Goal: Task Accomplishment & Management: Manage account settings

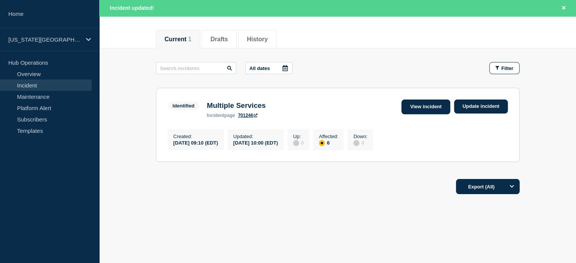
scroll to position [87, 0]
click at [421, 106] on link "View incident" at bounding box center [425, 107] width 49 height 15
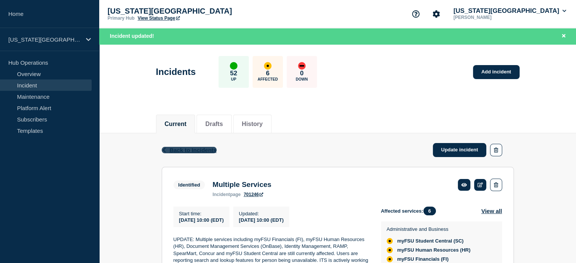
scroll to position [128, 0]
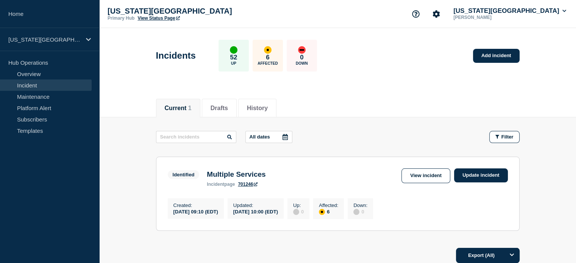
click at [151, 20] on link "View Status Page" at bounding box center [158, 18] width 42 height 5
click at [141, 18] on link "View Status Page" at bounding box center [158, 18] width 42 height 5
click at [139, 84] on header "Incidents 52 Up 6 Affected 0 Down Add incident" at bounding box center [337, 59] width 477 height 63
click at [493, 175] on link "Update incident" at bounding box center [481, 176] width 54 height 14
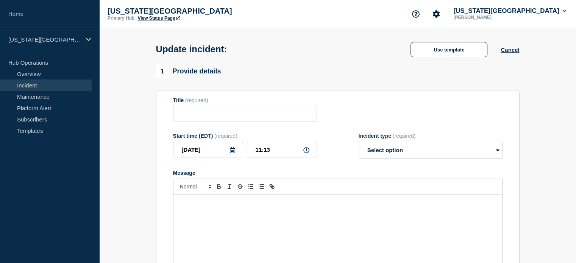
type input "Multiple Services"
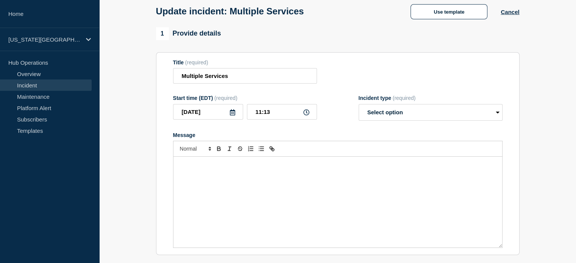
click at [267, 173] on div "Message" at bounding box center [337, 202] width 329 height 91
click at [435, 14] on button "Use template" at bounding box center [449, 11] width 77 height 15
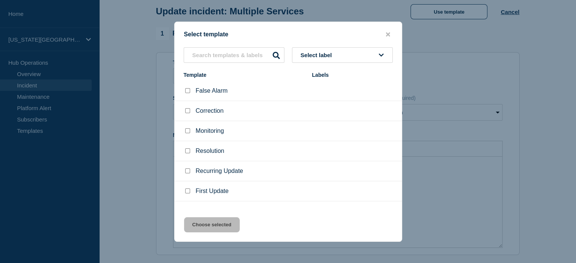
scroll to position [12, 0]
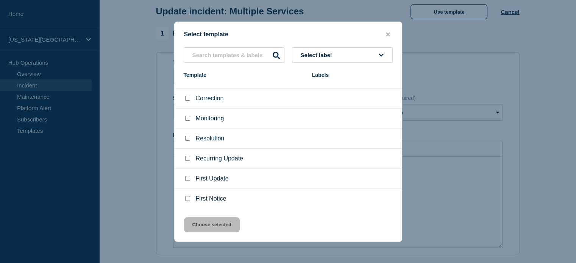
click at [189, 158] on input "Recurring Update checkbox" at bounding box center [187, 158] width 5 height 5
checkbox input "true"
click at [206, 232] on button "Choose selected" at bounding box center [212, 224] width 56 height 15
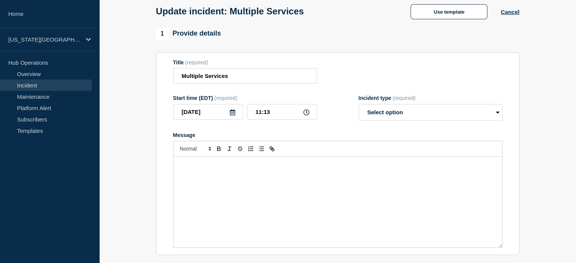
select select "identified"
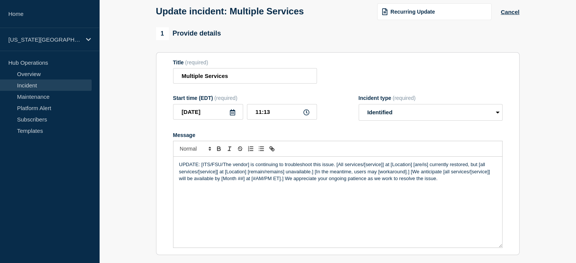
drag, startPoint x: 202, startPoint y: 167, endPoint x: 200, endPoint y: 171, distance: 4.7
click at [202, 167] on p "UPDATE: [ITS/FSU/The vendor] is continuing to troubleshoot this issue. [All ser…" at bounding box center [337, 171] width 317 height 21
click at [279, 168] on p "UPDATE: ITS is continuing to troubleshoot this issue. [All services/[service]] …" at bounding box center [337, 171] width 317 height 21
click at [291, 169] on p "UPDATE: ITS is continuing to troubleshoot the issue. [All services/[service]] a…" at bounding box center [337, 171] width 317 height 21
click at [299, 169] on p "UPDATE: ITS is continuing to troubleshoot the issues. [All services/[service]] …" at bounding box center [337, 171] width 317 height 21
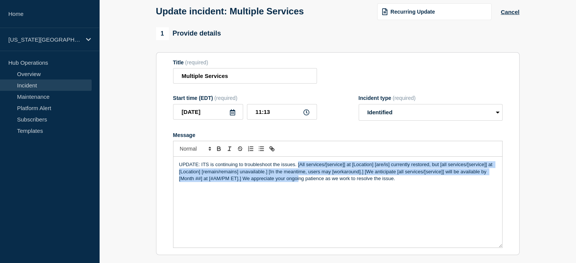
drag, startPoint x: 298, startPoint y: 166, endPoint x: 298, endPoint y: 180, distance: 13.3
click at [298, 180] on p "UPDATE: ITS is continuing to troubleshoot the issues. [All services/[service]] …" at bounding box center [337, 171] width 317 height 21
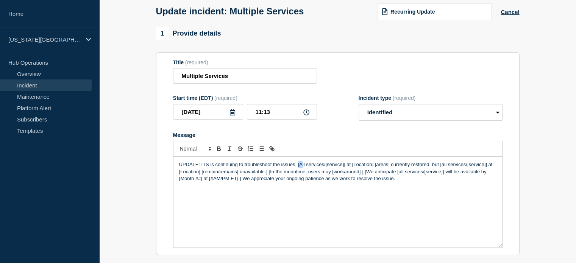
drag, startPoint x: 297, startPoint y: 167, endPoint x: 301, endPoint y: 167, distance: 4.2
click at [301, 167] on p "UPDATE: ITS is continuing to troubleshoot the issues. [All services/[service]] …" at bounding box center [337, 171] width 317 height 21
click at [296, 168] on p "UPDATE: ITS is continuing to troubleshoot the issues. [All services/[service]] …" at bounding box center [337, 171] width 317 height 21
drag, startPoint x: 297, startPoint y: 167, endPoint x: 308, endPoint y: 169, distance: 11.5
click at [308, 169] on p "UPDATE: ITS is continuing to troubleshoot the issues. [All services/[service]] …" at bounding box center [337, 171] width 317 height 21
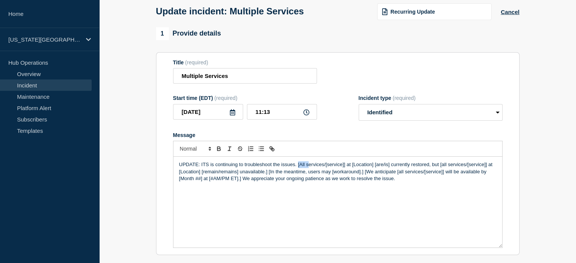
click at [298, 167] on p "UPDATE: ITS is continuing to troubleshoot the issues. [All services/[service]] …" at bounding box center [337, 171] width 317 height 21
drag, startPoint x: 323, startPoint y: 167, endPoint x: 374, endPoint y: 169, distance: 51.1
click at [374, 169] on p "UPDATE: ITS is continuing to troubleshoot the issues. [All services/[service]] …" at bounding box center [337, 171] width 317 height 21
click at [299, 165] on p "UPDATE: ITS is continuing to troubleshoot the issues. [All services [are/is] cu…" at bounding box center [337, 171] width 317 height 21
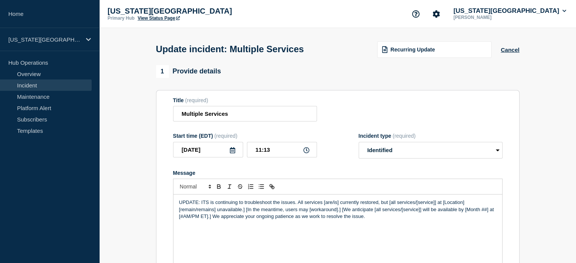
click at [159, 16] on link "View Status Page" at bounding box center [158, 18] width 42 height 5
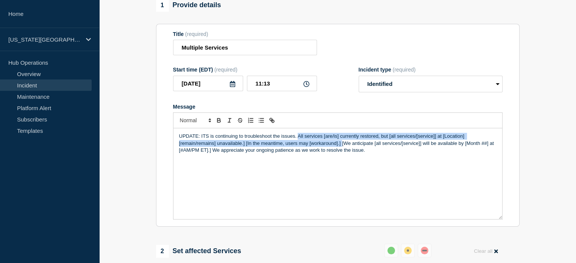
drag, startPoint x: 298, startPoint y: 139, endPoint x: 341, endPoint y: 148, distance: 44.6
click at [341, 148] on p "UPDATE: ITS is continuing to troubleshoot the issues. All services [are/is] cur…" at bounding box center [337, 143] width 317 height 21
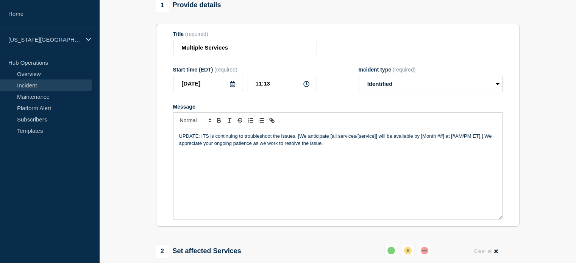
click at [300, 138] on p "UPDATE: ITS is continuing to troubleshoot the issues. [We anticipate [all servi…" at bounding box center [337, 140] width 317 height 14
click at [308, 139] on p "UPDATE: ITS is continuing to troubleshoot the issues. [We anticipate [all servi…" at bounding box center [337, 140] width 317 height 14
click at [345, 139] on p "UPDATE: ITS is continuing to troubleshoot the issues. [We can not anticipate [a…" at bounding box center [337, 140] width 317 height 14
click at [388, 139] on p "UPDATE: ITS is continuing to troubleshoot the issues. [We can not anticipate at…" at bounding box center [337, 140] width 317 height 14
click at [298, 137] on p "UPDATE: ITS is continuing to troubleshoot the issues. [We can not anticipate at…" at bounding box center [337, 140] width 317 height 14
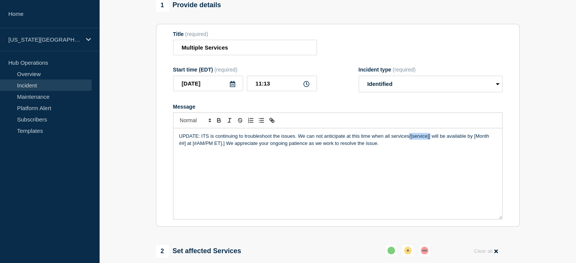
drag, startPoint x: 408, startPoint y: 138, endPoint x: 429, endPoint y: 142, distance: 21.9
click at [429, 142] on p "UPDATE: ITS is continuing to troubleshoot the issues. We can not anticipate at …" at bounding box center [337, 140] width 317 height 14
drag, startPoint x: 426, startPoint y: 139, endPoint x: 208, endPoint y: 146, distance: 218.2
click at [208, 146] on p "UPDATE: ITS is continuing to troubleshoot the issues. We can not anticipate at …" at bounding box center [337, 140] width 317 height 14
click at [251, 144] on p "UPDATE: ITS is continuing to troubleshoot the issues. We can not anticipate at …" at bounding box center [337, 140] width 317 height 14
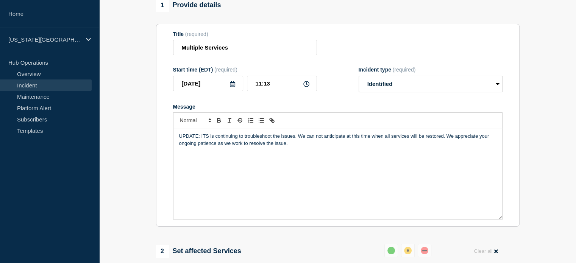
click at [308, 142] on p "UPDATE: ITS is continuing to troubleshoot the issues. We can not anticipate at …" at bounding box center [337, 140] width 317 height 14
click at [314, 147] on p "UPDATE: ITS is continuing to troubleshoot the issues. We can not anticipate at …" at bounding box center [337, 140] width 317 height 14
click at [286, 146] on p "UPDATE: ITS is continuing to troubleshoot the issues. We can not anticipate at …" at bounding box center [337, 140] width 317 height 14
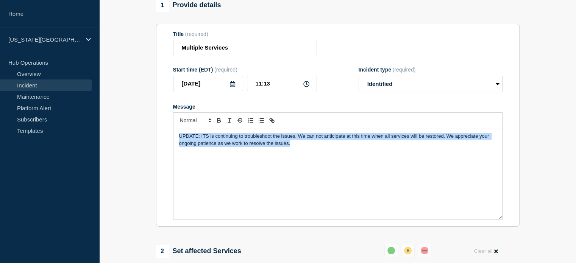
drag, startPoint x: 304, startPoint y: 146, endPoint x: 134, endPoint y: 136, distance: 170.3
copy p "UPDATE: ITS is continuing to troubleshoot the issues. We can not anticipate at …"
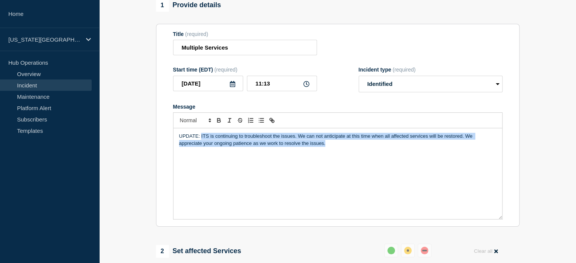
drag, startPoint x: 200, startPoint y: 137, endPoint x: 327, endPoint y: 148, distance: 127.3
click at [327, 147] on p "UPDATE: ITS is continuing to troubleshoot the issues. We can not anticipate at …" at bounding box center [337, 140] width 317 height 14
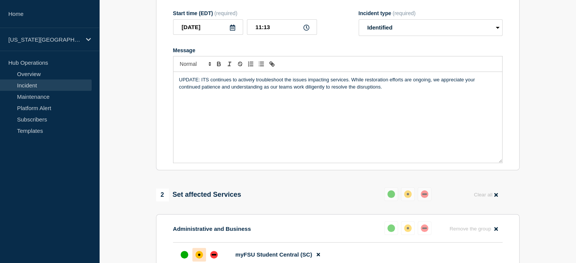
scroll to position [76, 0]
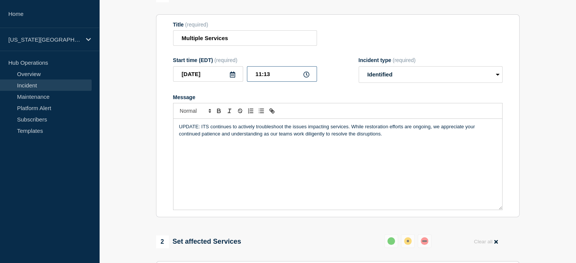
drag, startPoint x: 272, startPoint y: 78, endPoint x: 264, endPoint y: 85, distance: 11.0
click at [264, 83] on div "Start time (EDT) (required) [DATE] 11:13" at bounding box center [245, 70] width 144 height 26
type input "11:35"
click at [178, 144] on div "UPDATE: ITS continues to actively troubleshoot the issues impacting services. W…" at bounding box center [337, 164] width 329 height 91
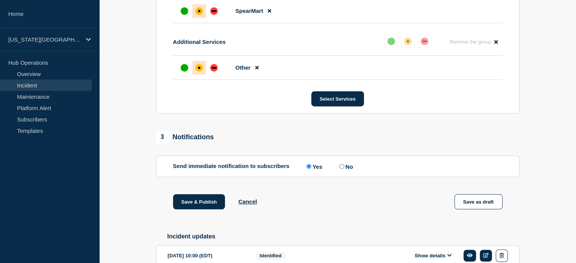
scroll to position [533, 0]
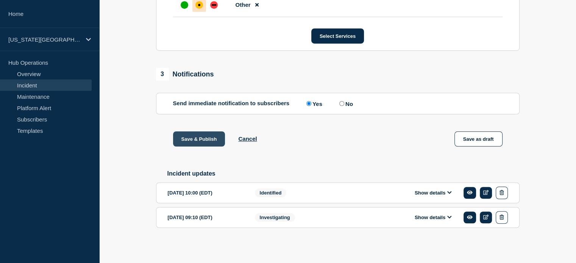
click at [203, 138] on button "Save & Publish" at bounding box center [199, 138] width 52 height 15
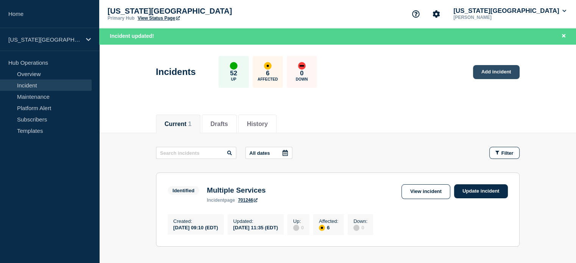
click at [484, 77] on link "Add incident" at bounding box center [496, 72] width 47 height 14
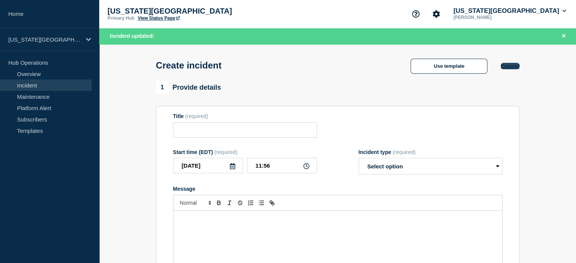
click at [509, 68] on button "Cancel" at bounding box center [510, 66] width 19 height 6
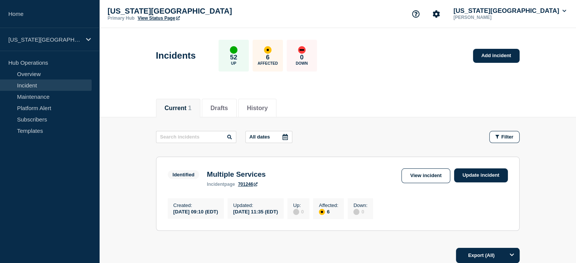
click at [149, 15] on p "[US_STATE][GEOGRAPHIC_DATA]" at bounding box center [183, 11] width 151 height 9
click at [151, 18] on link "View Status Page" at bounding box center [158, 18] width 42 height 5
click at [479, 177] on link "Update incident" at bounding box center [481, 176] width 54 height 14
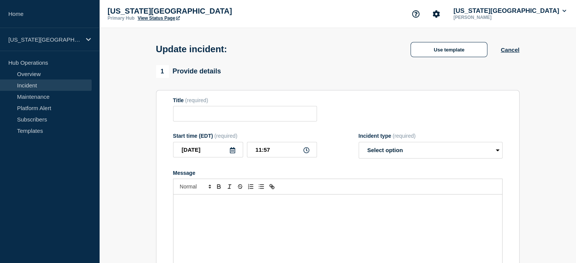
type input "Multiple Services"
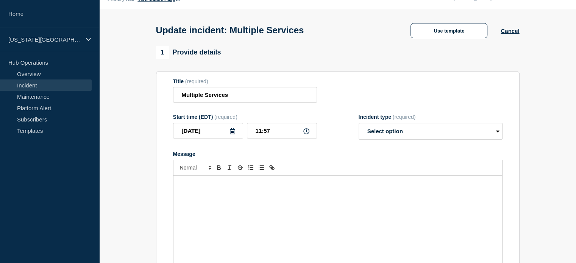
scroll to position [57, 0]
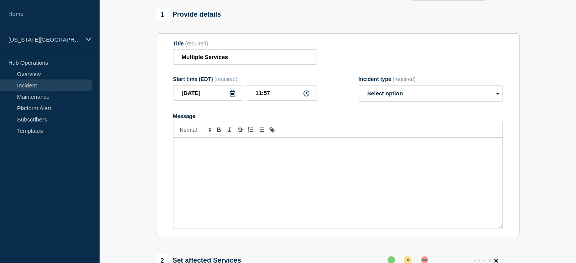
click at [213, 162] on div "Message" at bounding box center [337, 183] width 329 height 91
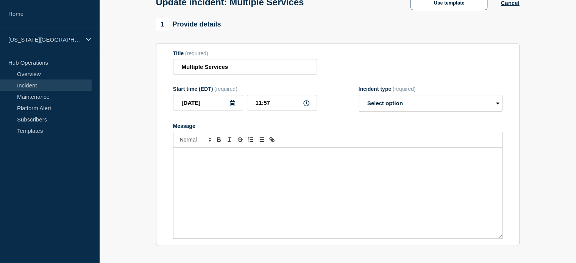
scroll to position [28, 0]
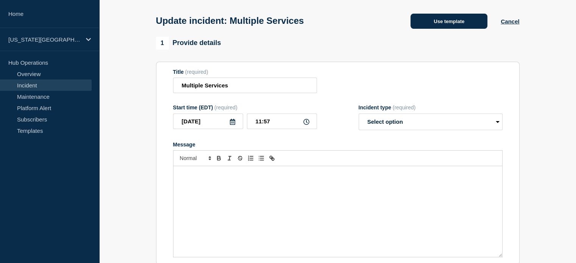
click at [434, 25] on button "Use template" at bounding box center [449, 21] width 77 height 15
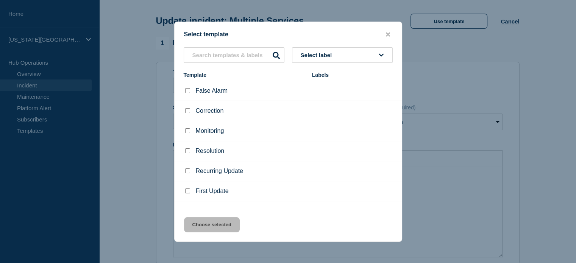
scroll to position [12, 0]
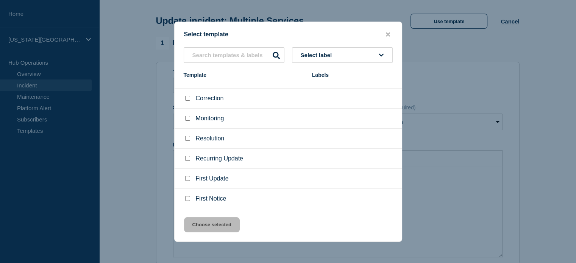
click at [189, 159] on input "Recurring Update checkbox" at bounding box center [187, 158] width 5 height 5
checkbox input "true"
click at [220, 227] on button "Choose selected" at bounding box center [212, 224] width 56 height 15
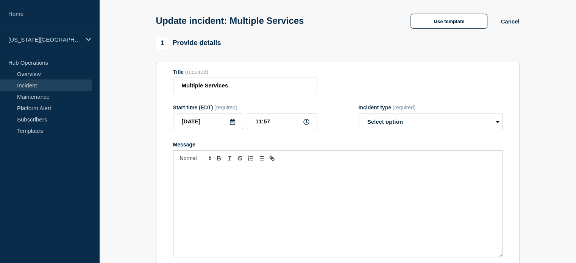
select select "identified"
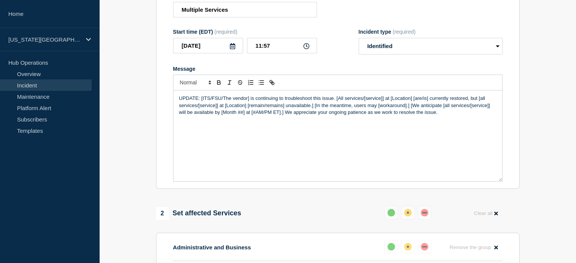
scroll to position [76, 0]
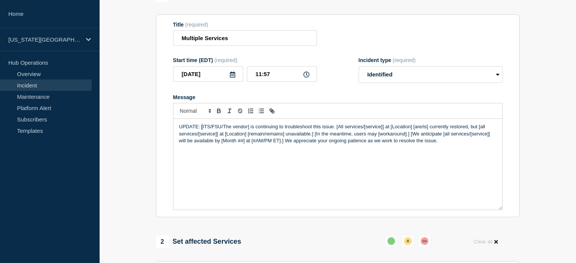
click at [202, 130] on p "UPDATE: [ITS/FSU/The vendor] is continuing to troubleshoot this issue. [All ser…" at bounding box center [337, 133] width 317 height 21
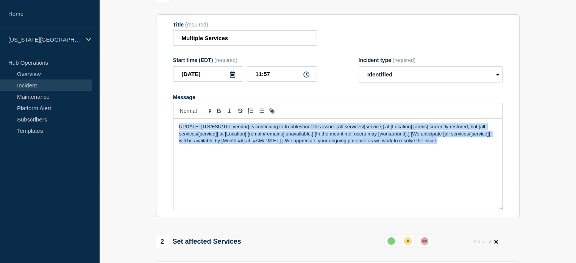
drag, startPoint x: 178, startPoint y: 128, endPoint x: 438, endPoint y: 173, distance: 263.2
click at [438, 173] on div "UPDATE: [ITS/FSU/The vendor] is continuing to troubleshoot this issue. [All ser…" at bounding box center [337, 164] width 329 height 91
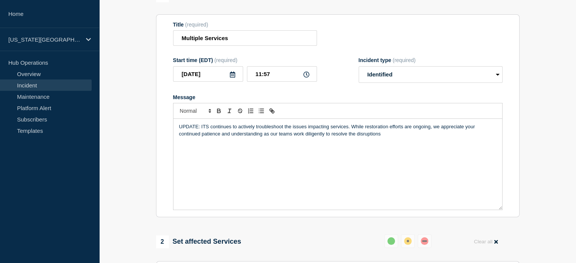
scroll to position [256, 0]
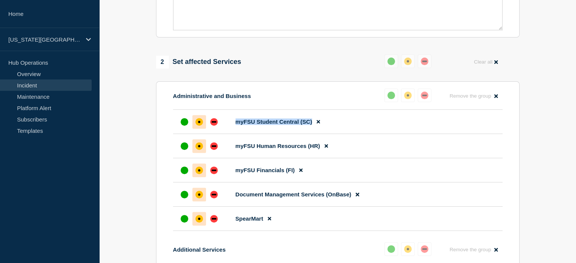
drag, startPoint x: 236, startPoint y: 125, endPoint x: 311, endPoint y: 128, distance: 75.0
click at [311, 125] on span "myFSU Student Central (SC)" at bounding box center [274, 122] width 77 height 6
copy span "myFSU Student Central (SC)"
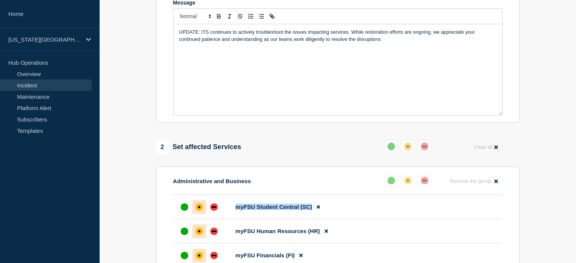
scroll to position [104, 0]
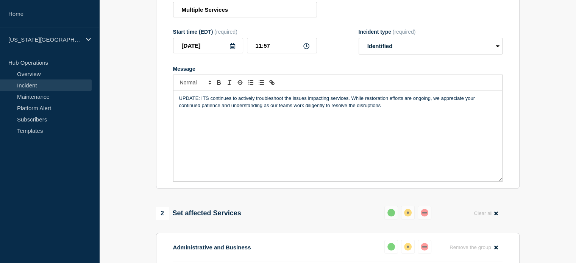
click at [364, 101] on p "UPDATE: ITS continues to actively troubleshoot the issues impacting services. W…" at bounding box center [337, 102] width 317 height 14
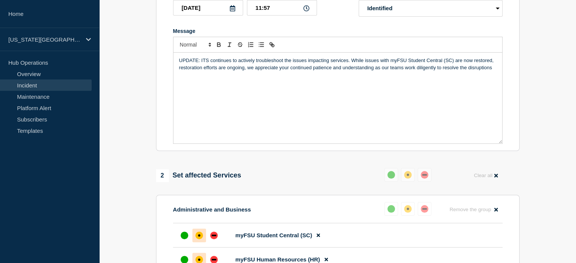
click at [244, 71] on p "UPDATE: ITS continues to actively troubleshoot the issues impacting services. W…" at bounding box center [337, 64] width 317 height 14
click at [325, 72] on p "UPDATE: ITS continues to actively troubleshoot the issues impacting services. W…" at bounding box center [337, 67] width 317 height 21
click at [329, 70] on p "UPDATE: ITS continues to actively troubleshoot the issues impacting services. W…" at bounding box center [337, 67] width 317 height 21
click at [185, 68] on p "UPDATE: ITS continues to actively troubleshoot the issues impacting services. W…" at bounding box center [337, 67] width 317 height 21
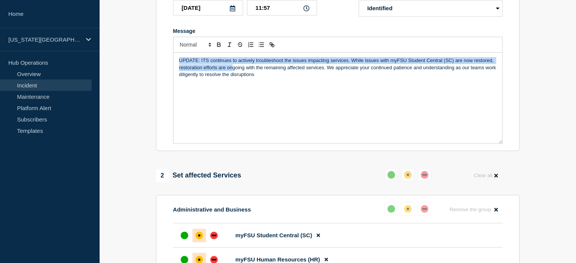
drag, startPoint x: 177, startPoint y: 62, endPoint x: 232, endPoint y: 67, distance: 54.8
click at [232, 67] on div "UPDATE: ITS continues to actively troubleshoot the issues impacting services. W…" at bounding box center [337, 98] width 329 height 91
click at [227, 72] on p "UPDATE: ITS continues to actively troubleshoot the issues impacting services. W…" at bounding box center [337, 67] width 317 height 21
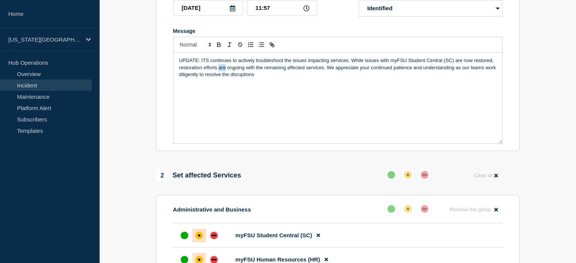
drag, startPoint x: 218, startPoint y: 71, endPoint x: 224, endPoint y: 71, distance: 6.1
click at [224, 71] on p "UPDATE: ITS continues to actively troubleshoot the issues impacting services. W…" at bounding box center [337, 67] width 317 height 21
click at [251, 77] on p "UPDATE: ITS continues to actively troubleshoot the issues impacting services. W…" at bounding box center [337, 67] width 317 height 21
click at [198, 78] on p "UPDATE: ITS continues to actively troubleshoot the issues impacting services. W…" at bounding box center [337, 67] width 317 height 21
click at [228, 77] on p "UPDATE: ITS continues to actively troubleshoot the issues impacting services. W…" at bounding box center [337, 67] width 317 height 21
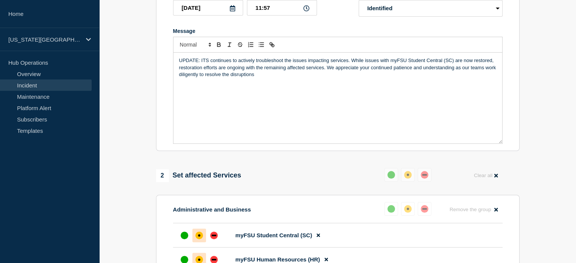
click at [253, 77] on p "UPDATE: ITS continues to actively troubleshoot the issues impacting services. W…" at bounding box center [337, 67] width 317 height 21
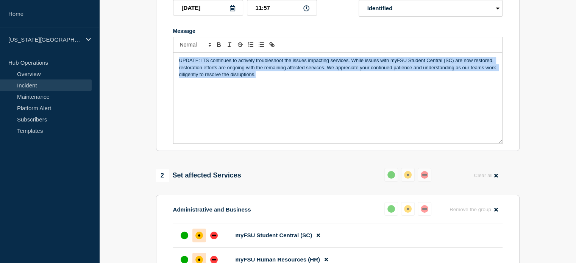
drag, startPoint x: 257, startPoint y: 75, endPoint x: 172, endPoint y: 60, distance: 86.1
click at [172, 60] on section "Title (required) Multiple Services Start time (EDT) (required) [DATE] 11:57 Inc…" at bounding box center [338, 49] width 364 height 203
copy p "UPDATE: ITS continues to actively troubleshoot the issues impacting services. W…"
click at [203, 81] on div "UPDATE: ITS continues to actively troubleshoot the issues impacting services. W…" at bounding box center [337, 98] width 329 height 91
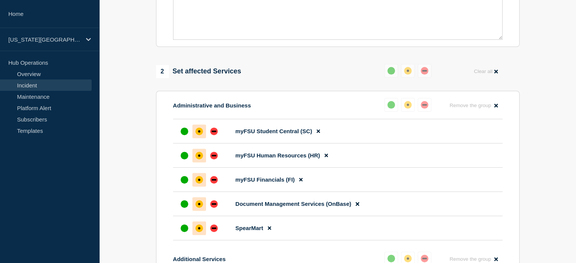
scroll to position [256, 0]
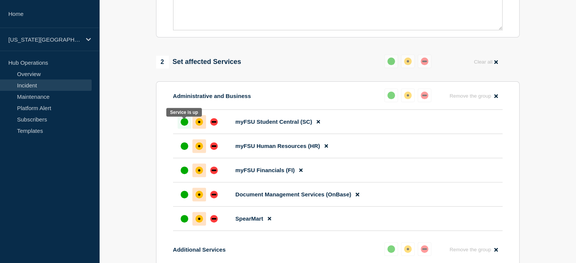
click at [182, 126] on div "up" at bounding box center [185, 122] width 8 height 8
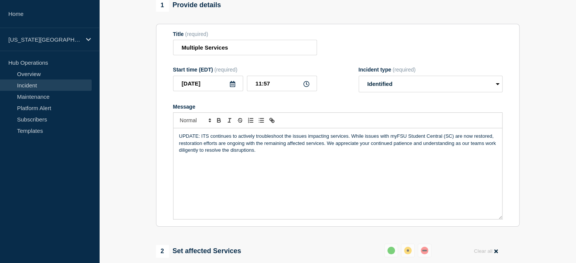
scroll to position [0, 0]
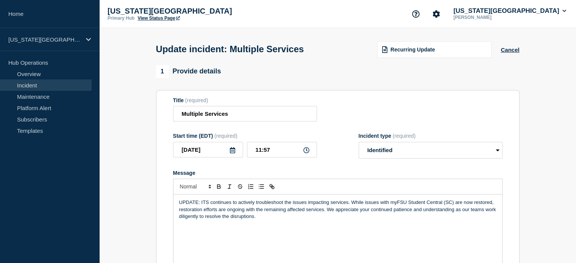
click at [146, 17] on link "View Status Page" at bounding box center [158, 18] width 42 height 5
drag, startPoint x: 275, startPoint y: 153, endPoint x: 244, endPoint y: 150, distance: 31.6
click at [244, 150] on div "[DATE] 11:57" at bounding box center [245, 150] width 144 height 16
type input "12:05"
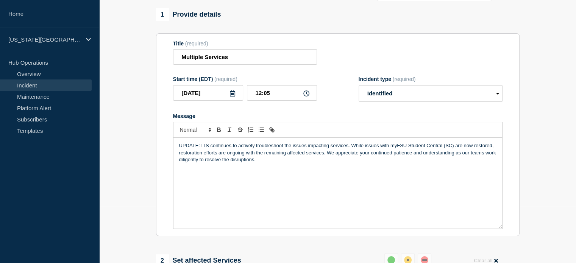
scroll to position [104, 0]
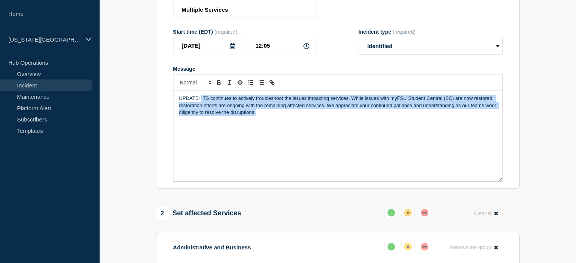
drag, startPoint x: 201, startPoint y: 101, endPoint x: 268, endPoint y: 117, distance: 69.0
click at [268, 116] on p "UPDATE: ITS continues to actively troubleshoot the issues impacting services. W…" at bounding box center [337, 105] width 317 height 21
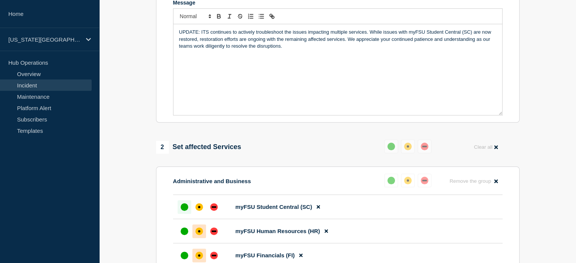
scroll to position [293, 0]
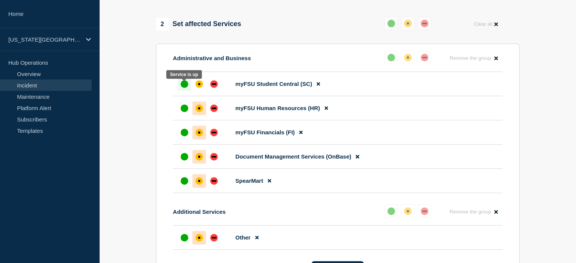
click at [181, 87] on div "up" at bounding box center [185, 84] width 8 height 8
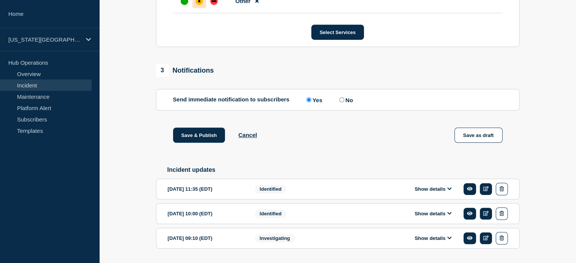
scroll to position [557, 0]
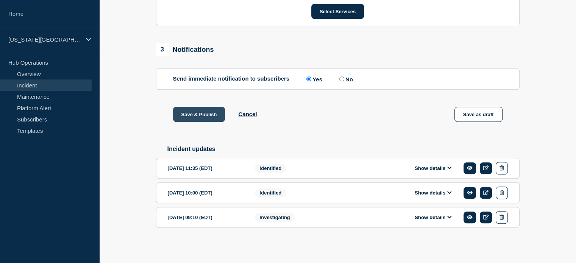
click at [200, 116] on button "Save & Publish" at bounding box center [199, 114] width 52 height 15
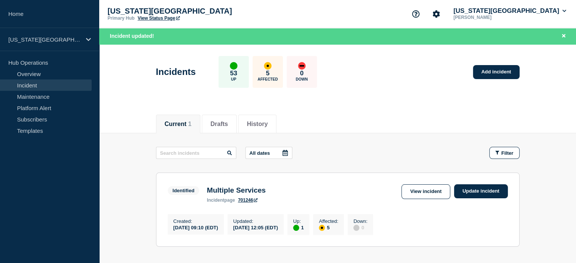
click at [158, 18] on link "View Status Page" at bounding box center [158, 18] width 42 height 5
click at [152, 104] on header "Incidents 53 Up 5 Affected 0 Down Add incident" at bounding box center [337, 75] width 477 height 63
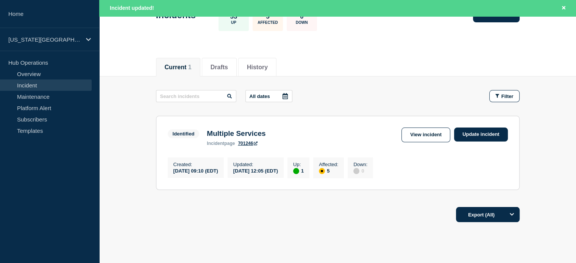
scroll to position [76, 0]
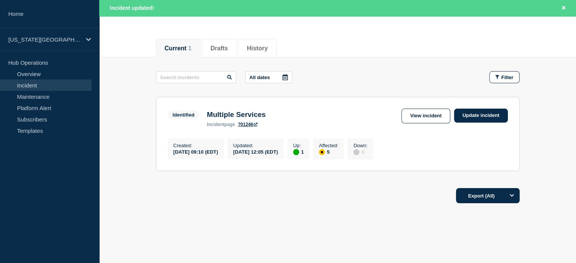
click at [210, 127] on span "incident" at bounding box center [215, 124] width 17 height 5
click at [407, 112] on link "View incident" at bounding box center [425, 116] width 49 height 15
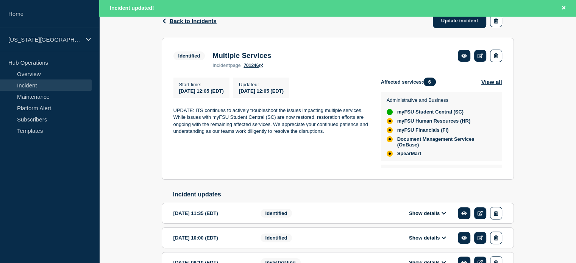
scroll to position [110, 0]
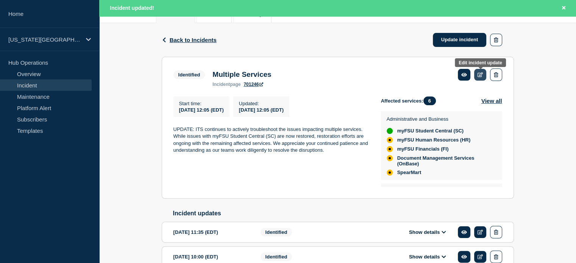
click at [480, 74] on icon at bounding box center [481, 74] width 6 height 5
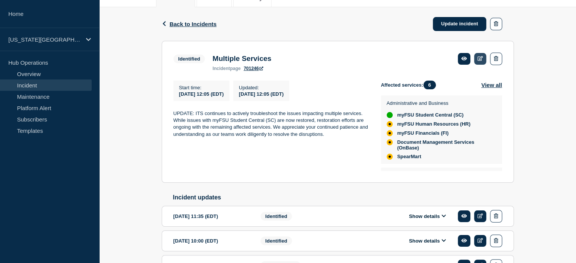
scroll to position [94, 0]
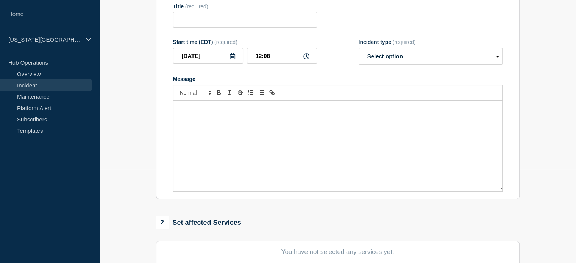
type input "Multiple Services"
type input "12:05"
select select "identified"
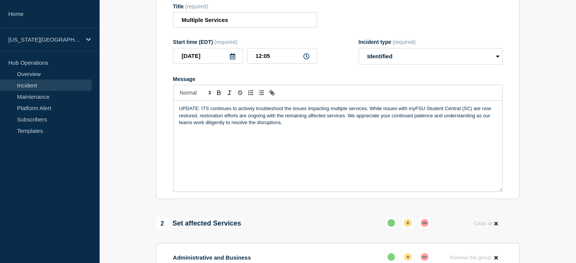
scroll to position [255, 0]
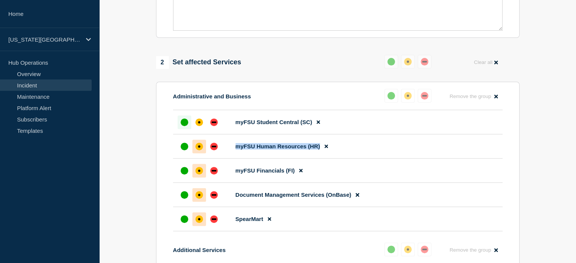
drag, startPoint x: 236, startPoint y: 150, endPoint x: 319, endPoint y: 153, distance: 83.7
click at [319, 150] on span "myFSU Human Resources (HR)" at bounding box center [278, 146] width 84 height 6
copy span "myFSU Human Resources (HR)"
click at [178, 150] on div at bounding box center [185, 147] width 14 height 14
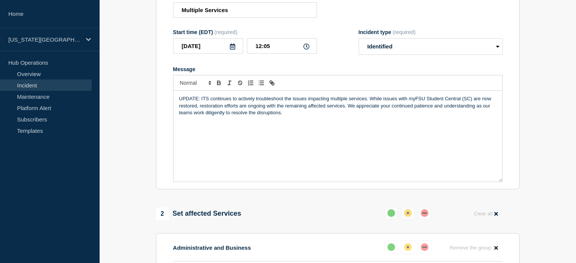
scroll to position [94, 0]
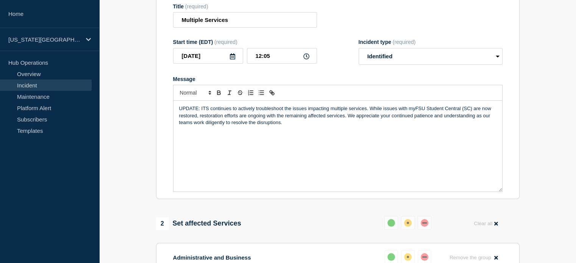
click at [321, 117] on p "UPDATE: ITS continues to actively troubleshoot the issues impacting multiple se…" at bounding box center [337, 115] width 317 height 21
click at [473, 109] on p "UPDATE: ITS continues to actively troubleshoot the issues impacting multiple se…" at bounding box center [337, 115] width 317 height 21
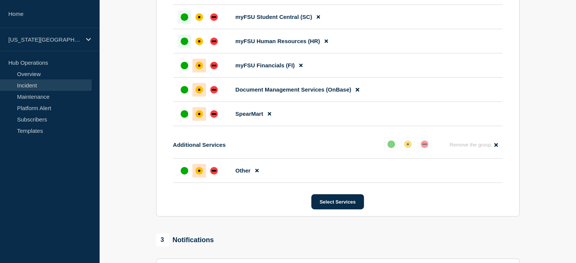
scroll to position [445, 0]
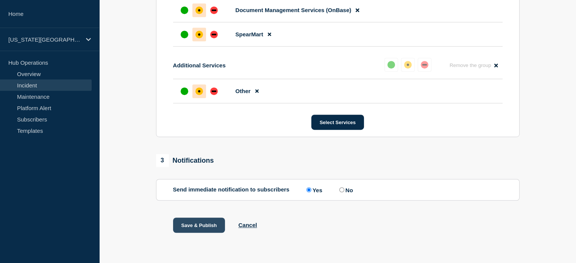
click at [184, 221] on button "Save & Publish" at bounding box center [199, 225] width 52 height 15
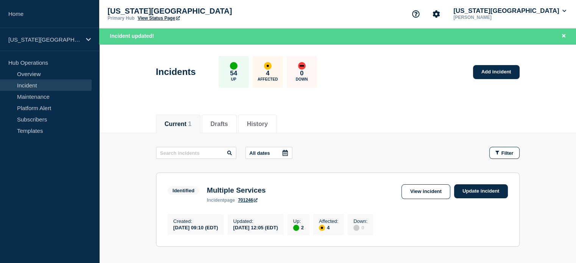
click at [165, 17] on link "View Status Page" at bounding box center [158, 18] width 42 height 5
